Goal: Navigation & Orientation: Find specific page/section

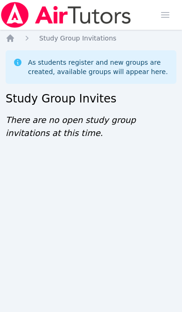
click at [14, 39] on icon "Breadcrumb" at bounding box center [10, 38] width 9 height 9
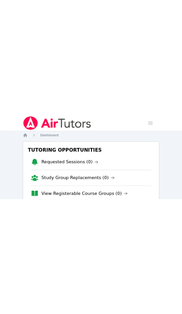
scroll to position [22, 0]
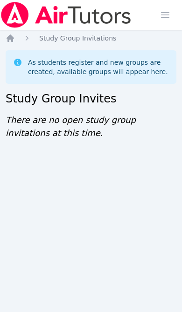
click at [12, 38] on icon "Breadcrumb" at bounding box center [10, 37] width 7 height 7
